Goal: Task Accomplishment & Management: Use online tool/utility

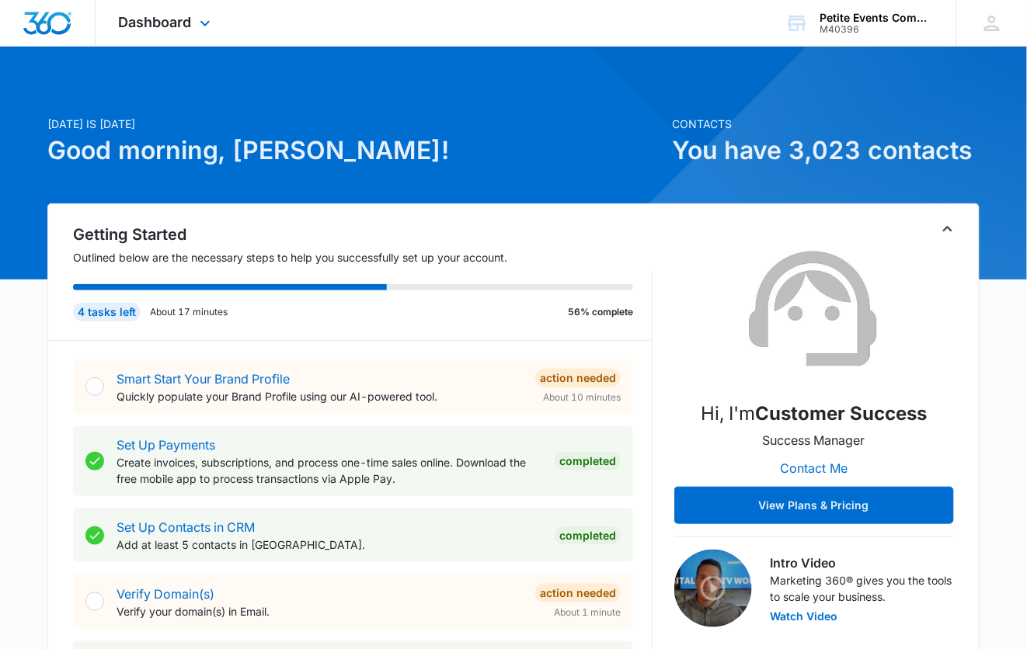
click at [192, 10] on div "Dashboard Apps Reputation Websites Forms CRM Email Social Content Ads Intellige…" at bounding box center [167, 23] width 142 height 46
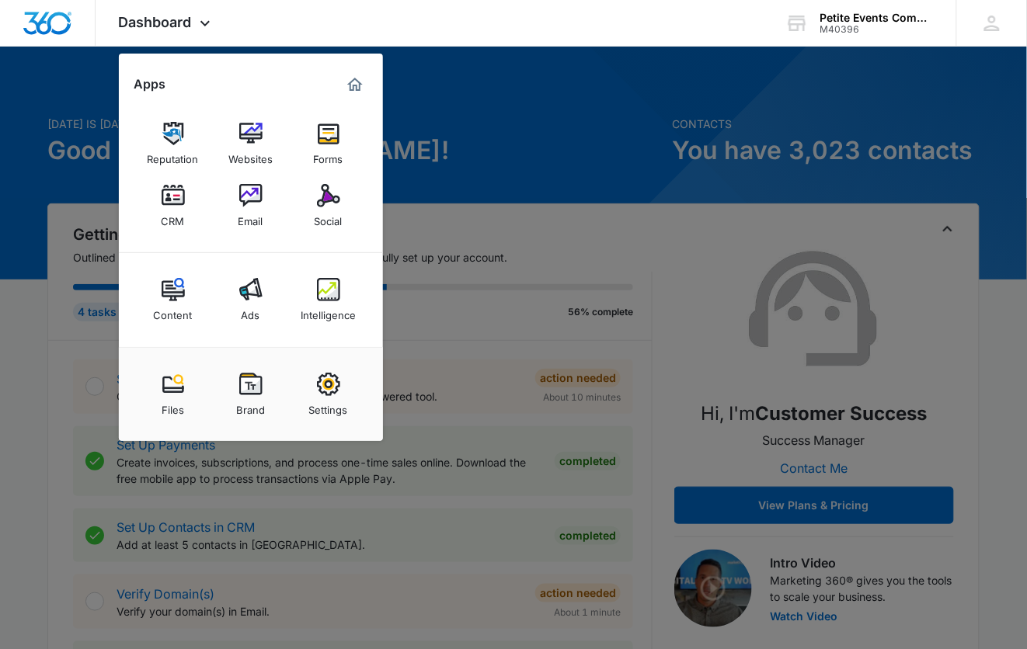
click at [251, 215] on div "Email" at bounding box center [250, 217] width 25 height 20
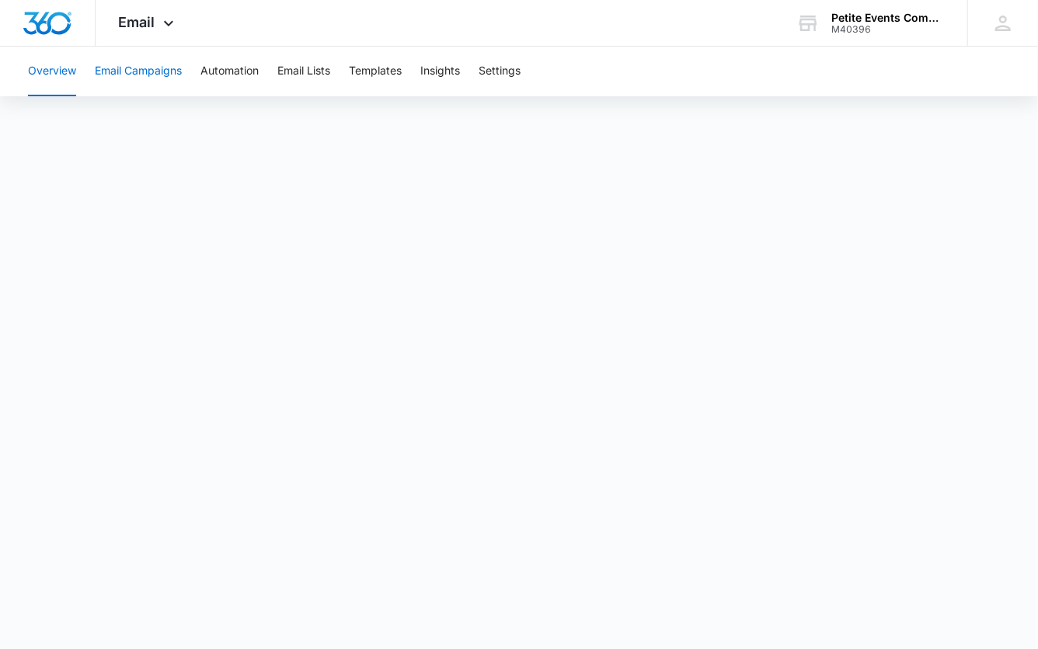
click at [144, 61] on button "Email Campaigns" at bounding box center [138, 72] width 87 height 50
click at [82, 624] on body "Email Apps Reputation Websites Forms CRM Email Social Content Ads Intelligence …" at bounding box center [519, 324] width 1038 height 649
